Goal: Find specific page/section: Find specific page/section

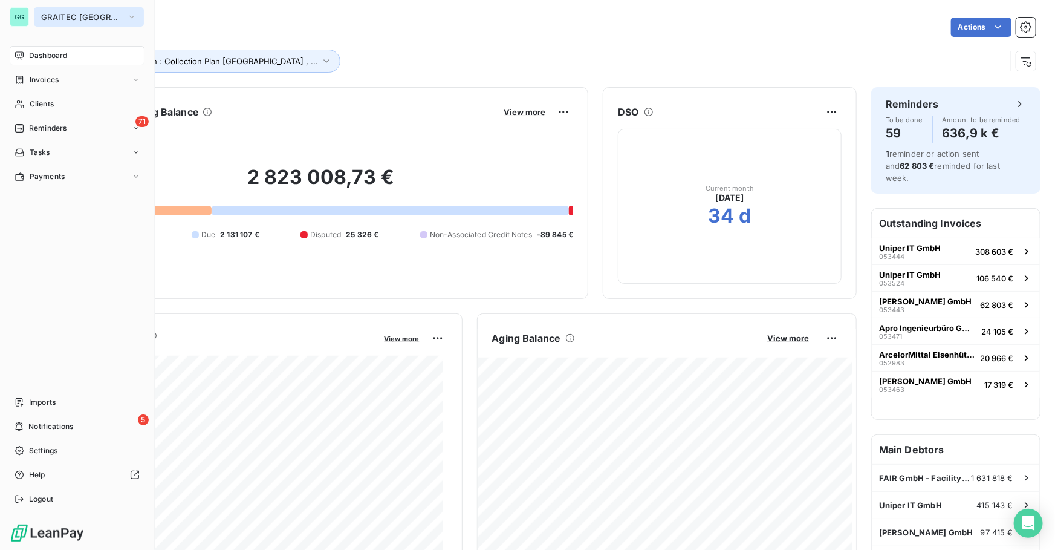
click at [52, 16] on span "GRAITEC [GEOGRAPHIC_DATA]" at bounding box center [81, 17] width 81 height 10
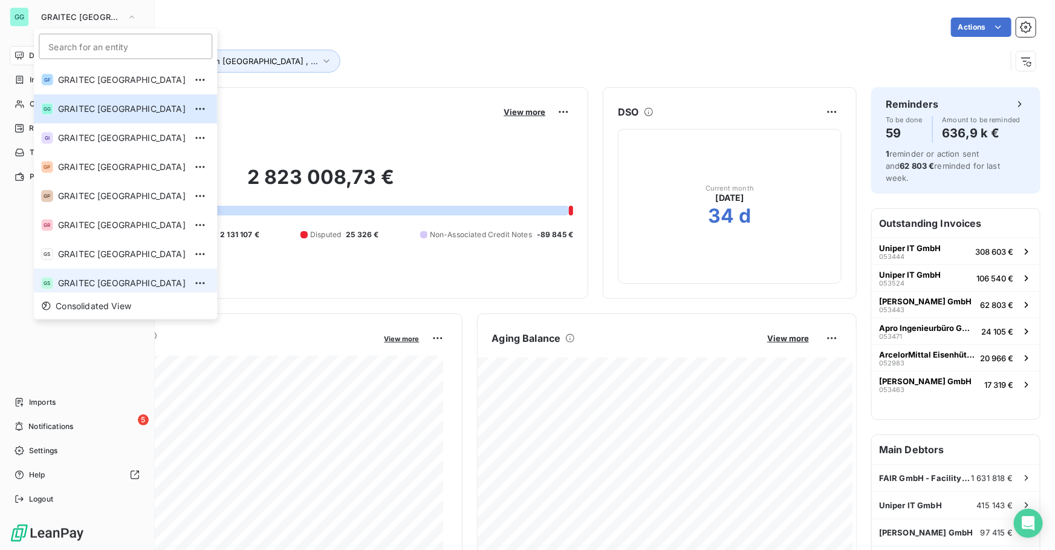
scroll to position [120, 0]
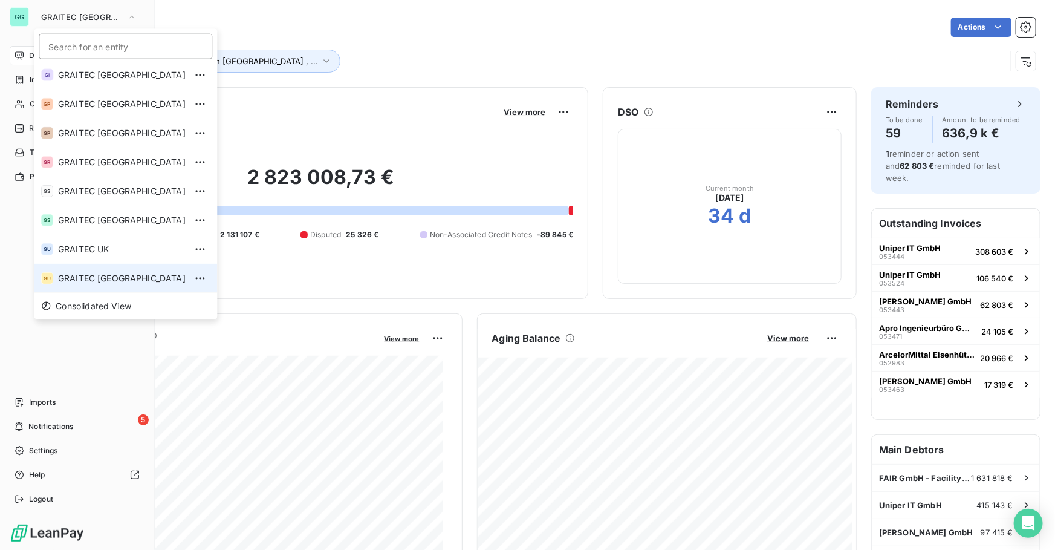
click at [97, 275] on span "GRAITEC [GEOGRAPHIC_DATA]" at bounding box center [122, 278] width 128 height 12
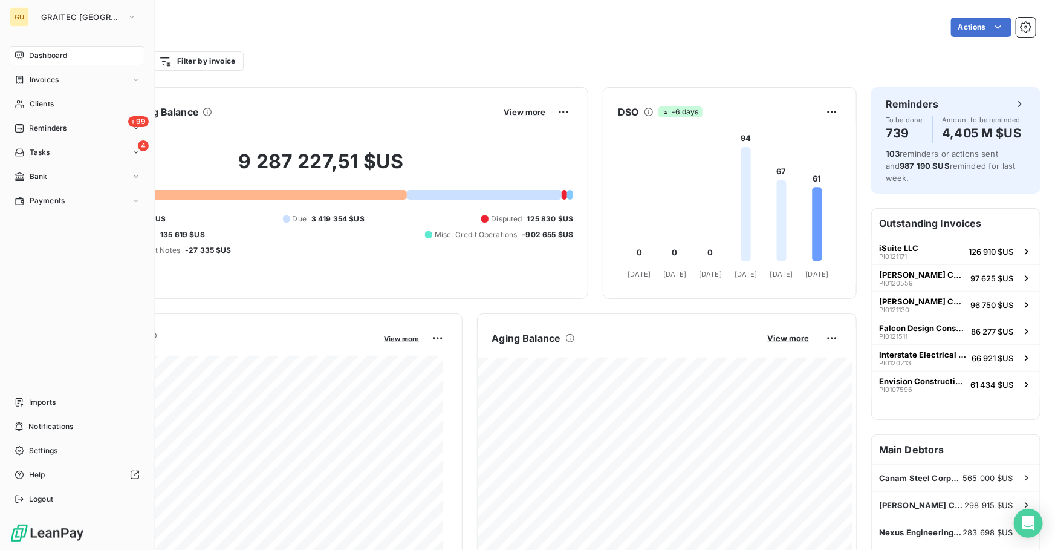
click at [35, 316] on div "Dashboard Invoices Clients +99 Reminders 4 Tasks Bank Payments Imports Notifica…" at bounding box center [77, 277] width 135 height 463
click at [55, 106] on div "Clients" at bounding box center [77, 103] width 135 height 19
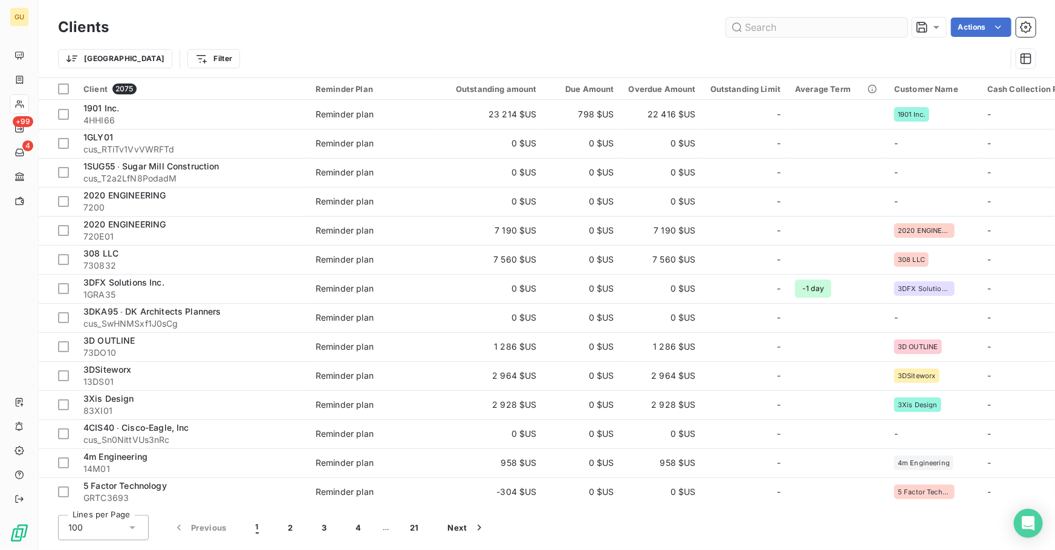
click at [757, 31] on input "text" at bounding box center [816, 27] width 181 height 19
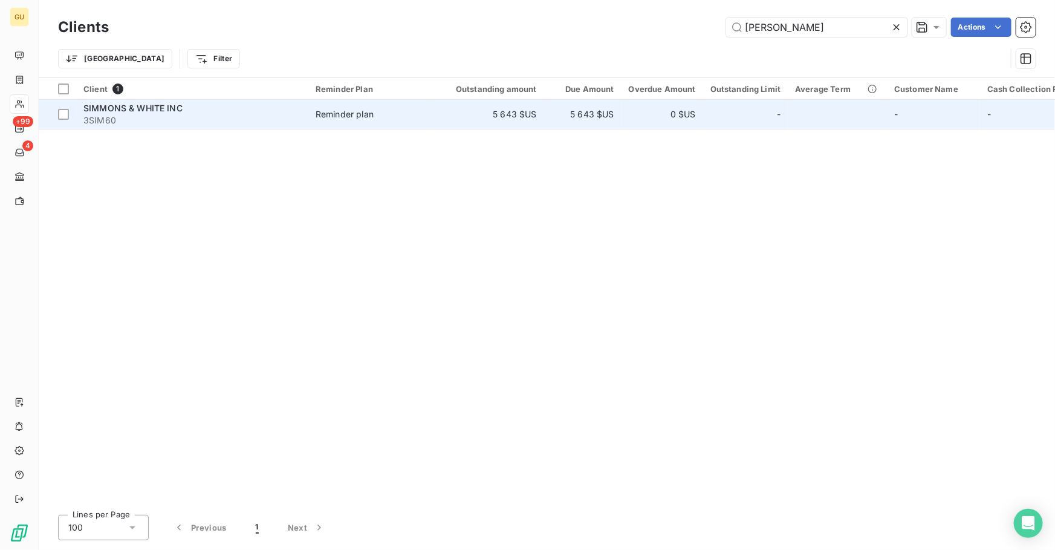
type input "[PERSON_NAME]"
click at [183, 110] on div "SIMMONS & WHITE INC" at bounding box center [192, 108] width 218 height 12
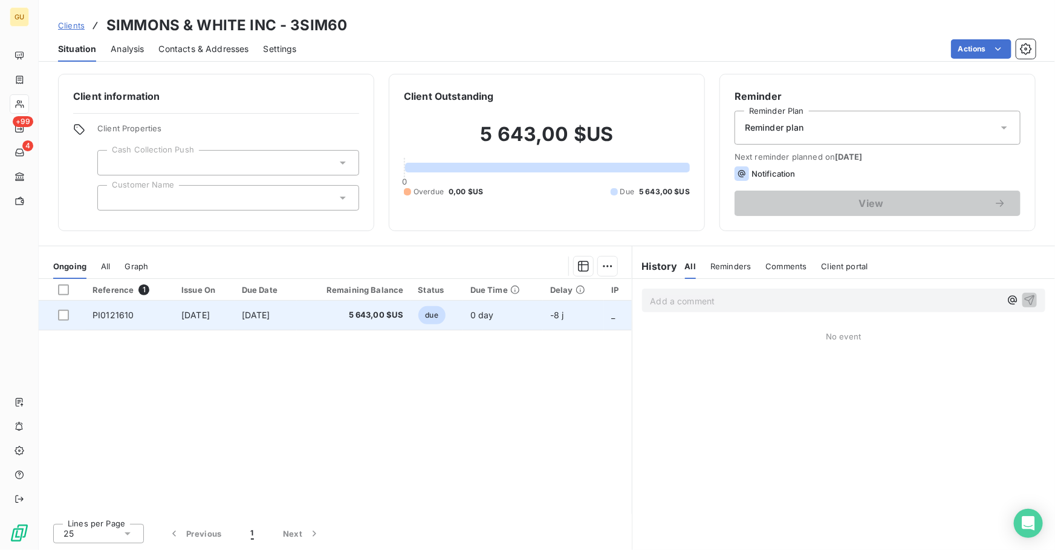
click at [210, 314] on span "[DATE]" at bounding box center [195, 315] width 28 height 10
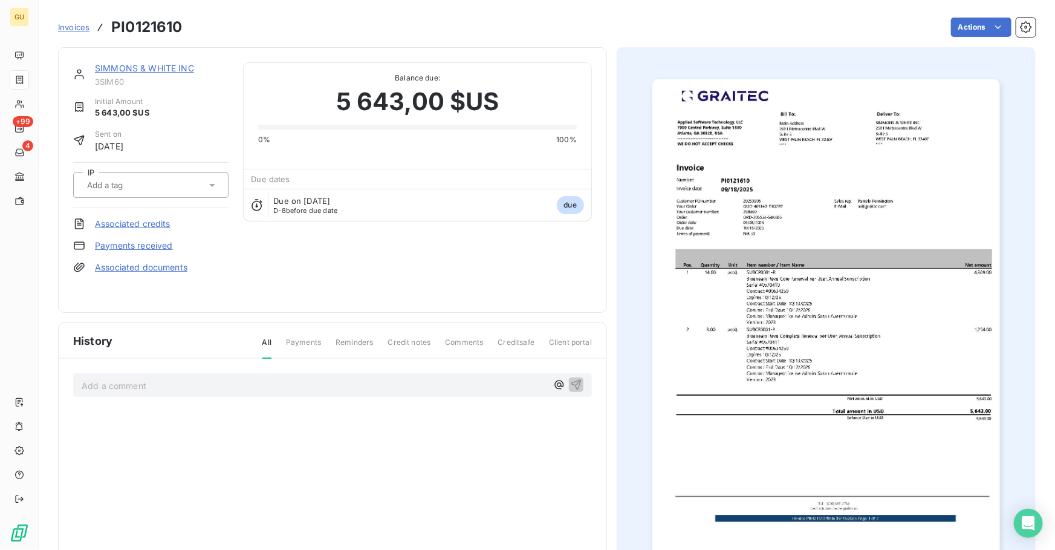
click at [68, 26] on span "Invoices" at bounding box center [73, 27] width 31 height 10
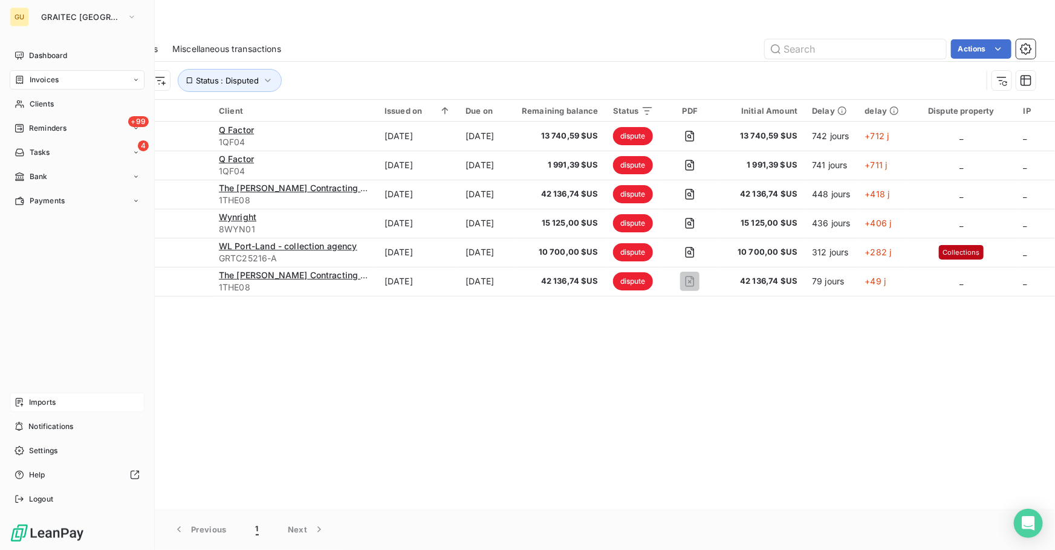
click at [33, 408] on div "Imports" at bounding box center [77, 401] width 135 height 19
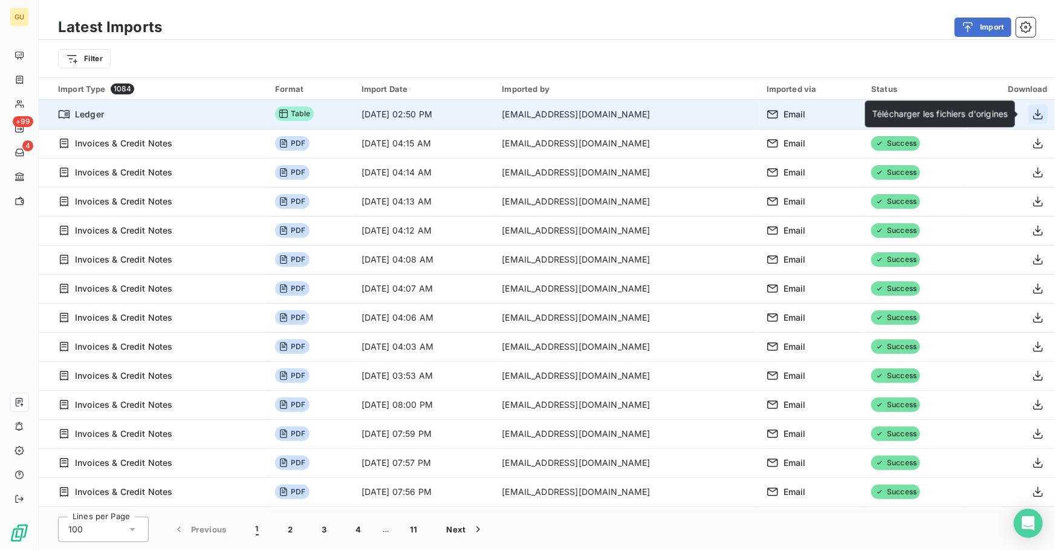
click at [1033, 113] on icon "button" at bounding box center [1038, 114] width 12 height 12
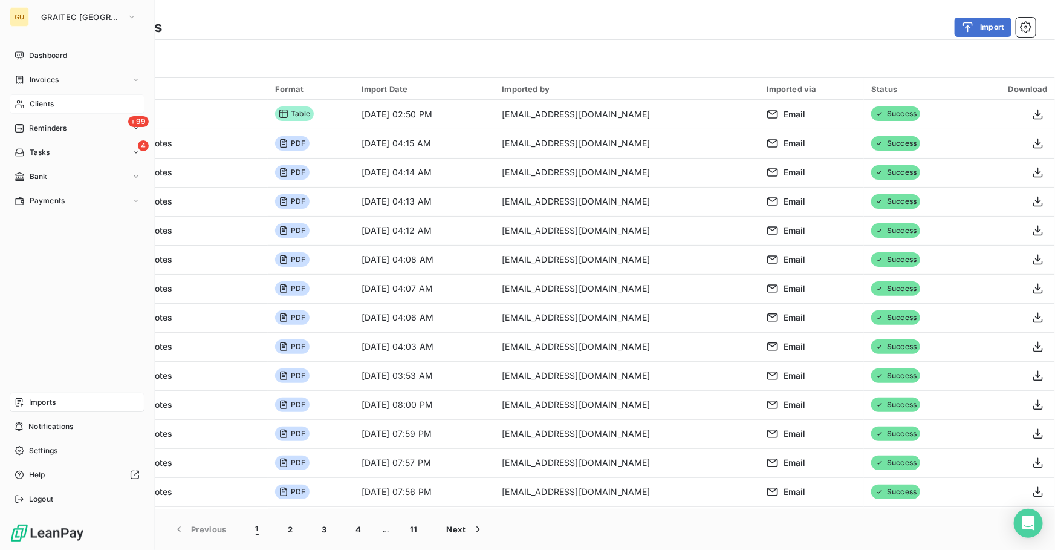
click at [37, 100] on span "Clients" at bounding box center [42, 104] width 24 height 11
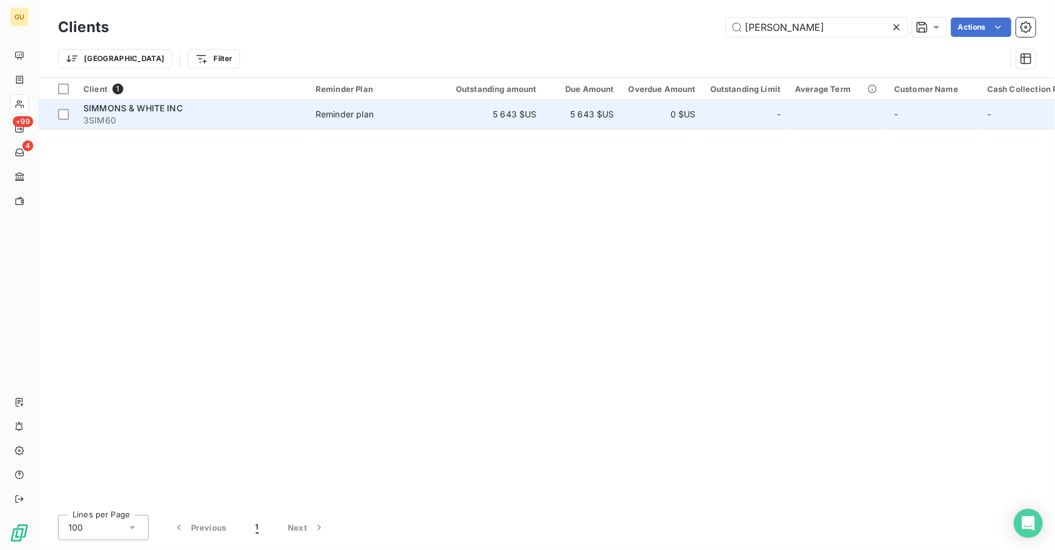
click at [129, 107] on span "SIMMONS & WHITE INC" at bounding box center [132, 108] width 99 height 10
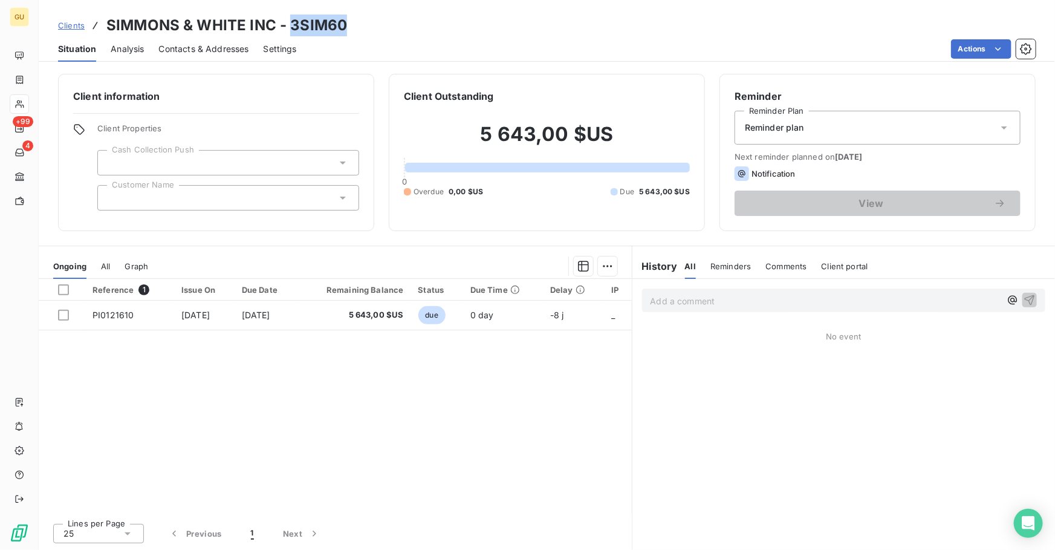
drag, startPoint x: 347, startPoint y: 25, endPoint x: 290, endPoint y: 24, distance: 57.4
click at [290, 24] on div "Clients [PERSON_NAME] & WHITE INC - 3SIM60" at bounding box center [547, 26] width 1016 height 22
copy h3 "3SIM60"
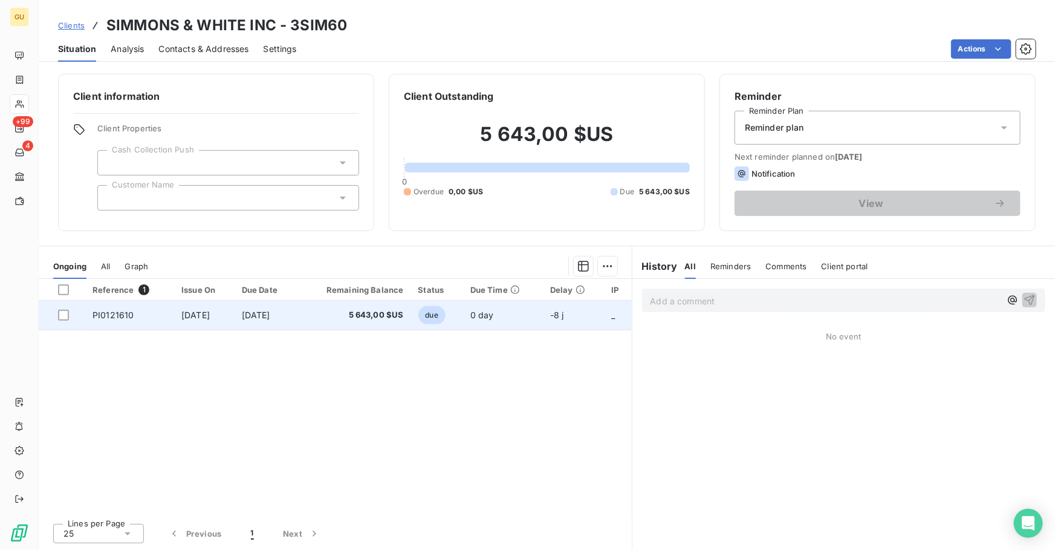
click at [124, 314] on span "PI0121610" at bounding box center [113, 315] width 41 height 10
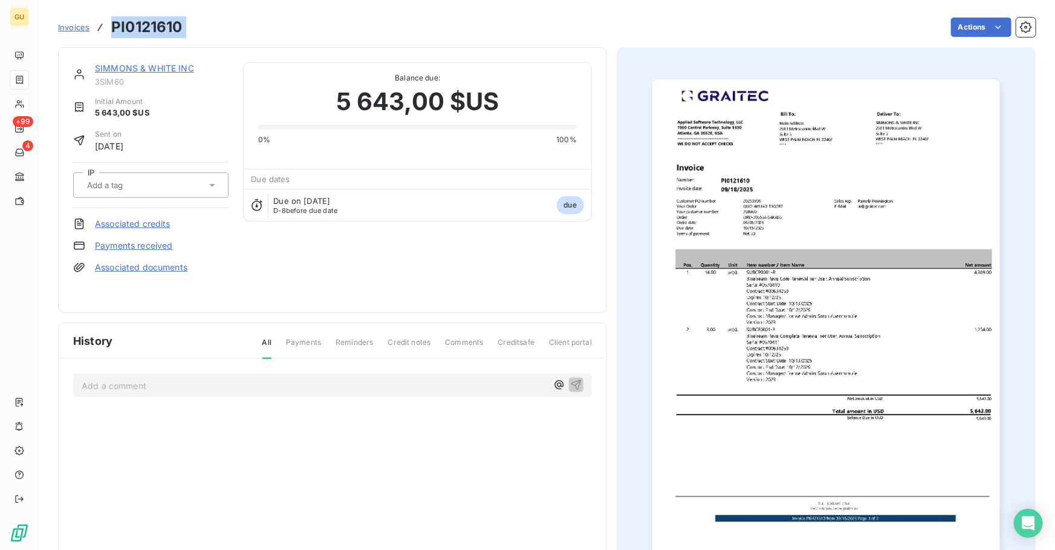
drag, startPoint x: 166, startPoint y: 26, endPoint x: 113, endPoint y: 23, distance: 53.3
click at [113, 23] on div "Invoices PI0121610 Actions" at bounding box center [547, 27] width 978 height 25
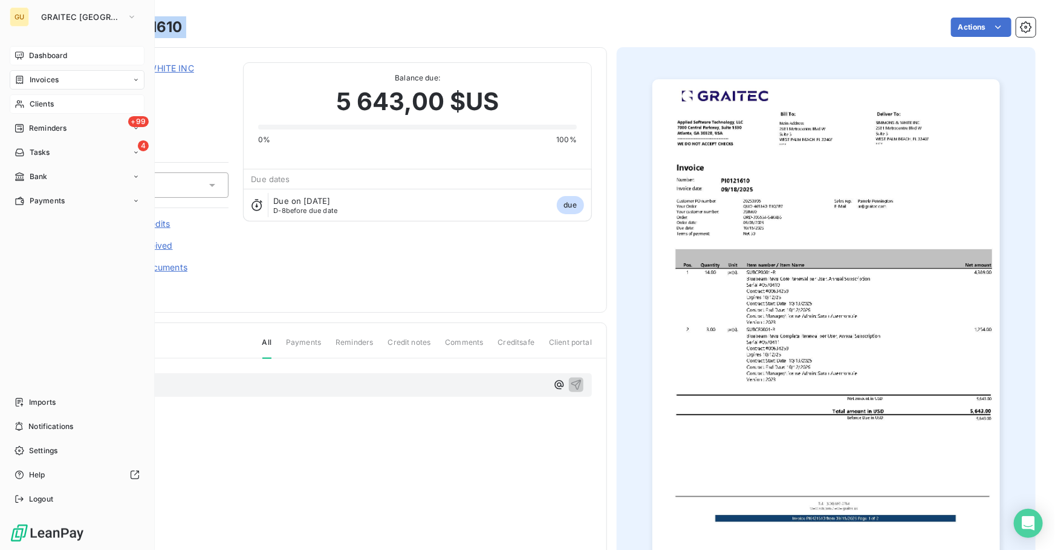
click at [44, 57] on span "Dashboard" at bounding box center [48, 55] width 38 height 11
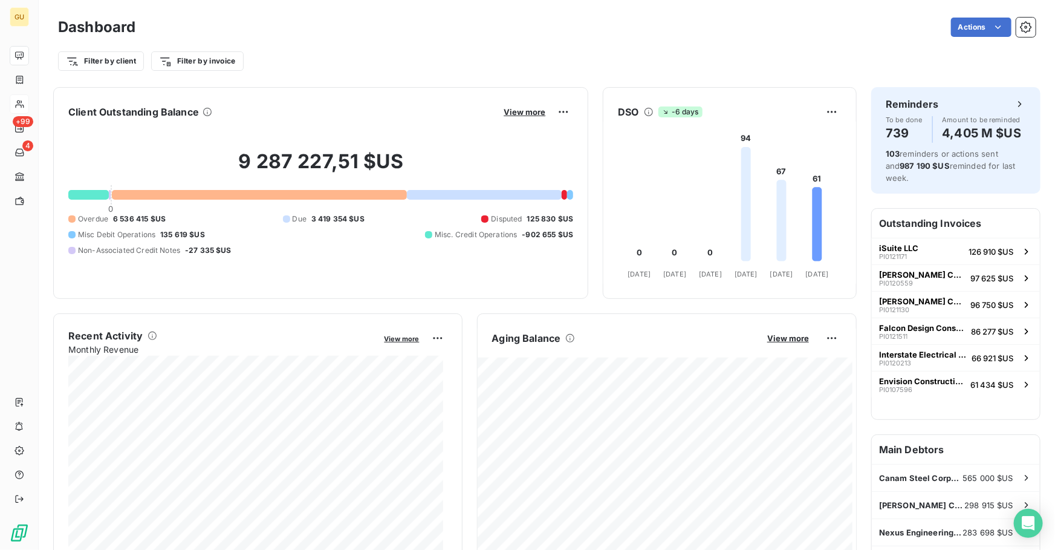
click at [1010, 54] on div "Filter by client Filter by invoice" at bounding box center [547, 61] width 978 height 23
